Goal: Task Accomplishment & Management: Use online tool/utility

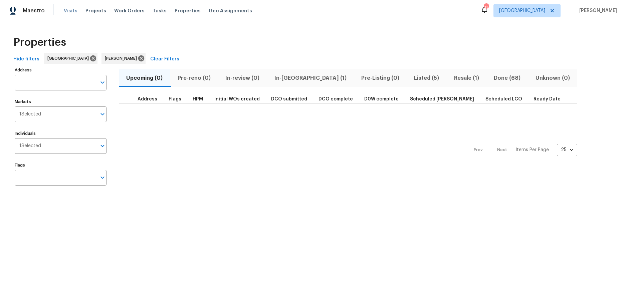
click at [72, 12] on span "Visits" at bounding box center [71, 10] width 14 height 7
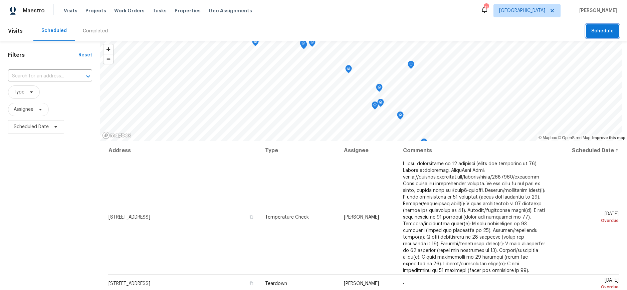
click at [596, 36] on button "Schedule" at bounding box center [602, 31] width 33 height 14
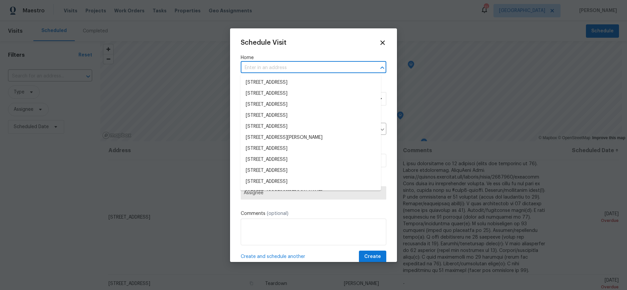
click at [271, 70] on input "text" at bounding box center [304, 68] width 127 height 10
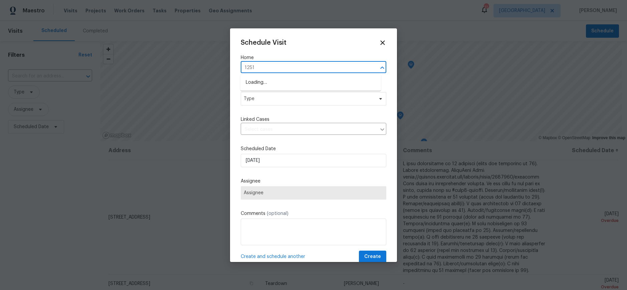
type input "12515"
click at [299, 80] on li "[STREET_ADDRESS]" at bounding box center [311, 82] width 141 height 11
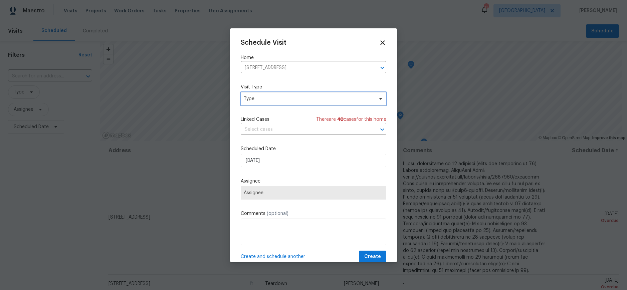
click at [281, 101] on span "Type" at bounding box center [309, 99] width 130 height 7
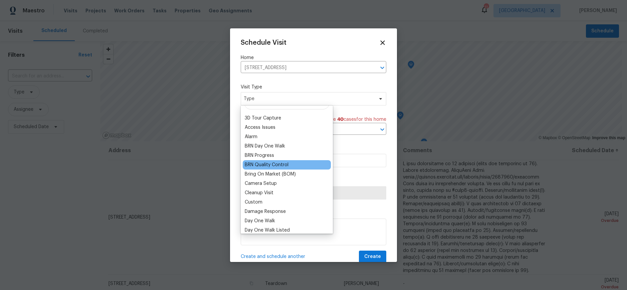
scroll to position [33, 0]
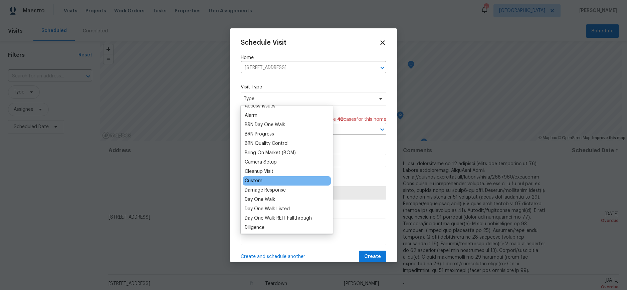
click at [251, 178] on div "Custom" at bounding box center [254, 181] width 18 height 7
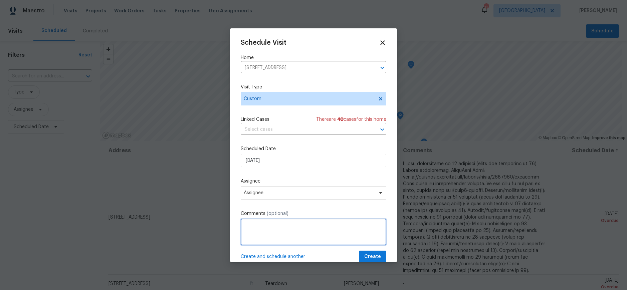
click at [264, 223] on textarea at bounding box center [314, 232] width 146 height 27
type textarea "Stop by to check why the thermostat is not working. It was working before it wa…"
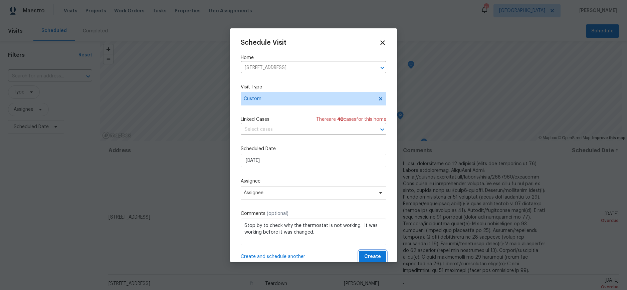
drag, startPoint x: 362, startPoint y: 255, endPoint x: 349, endPoint y: 197, distance: 59.2
click at [349, 197] on div "Schedule Visit Home [STREET_ADDRESS] ​ Visit Type Custom Linked Cases There are…" at bounding box center [314, 151] width 146 height 224
click at [336, 192] on span "Assignee" at bounding box center [309, 192] width 131 height 5
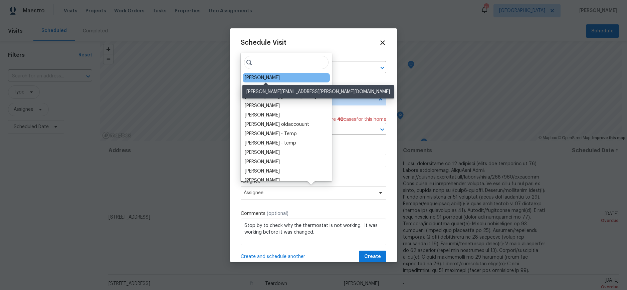
click at [280, 78] on div "[PERSON_NAME]" at bounding box center [262, 78] width 35 height 7
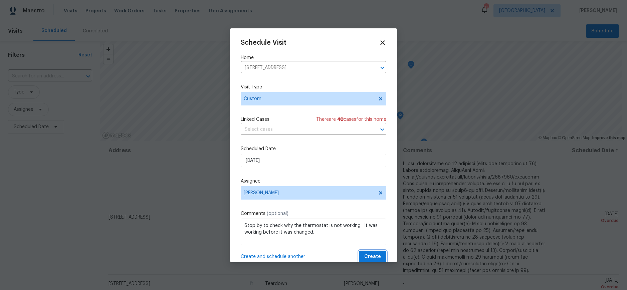
click at [365, 254] on span "Create" at bounding box center [373, 257] width 17 height 8
